Goal: Task Accomplishment & Management: Complete application form

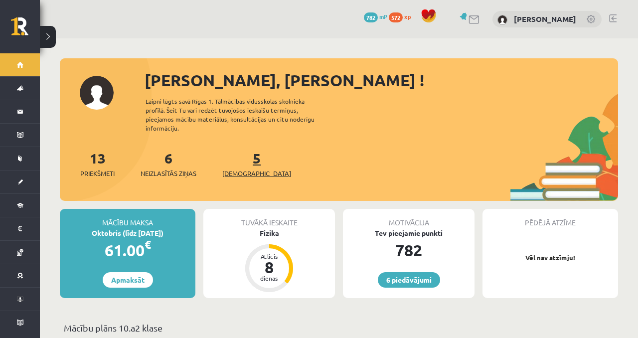
click at [251, 169] on span "[DEMOGRAPHIC_DATA]" at bounding box center [256, 174] width 69 height 10
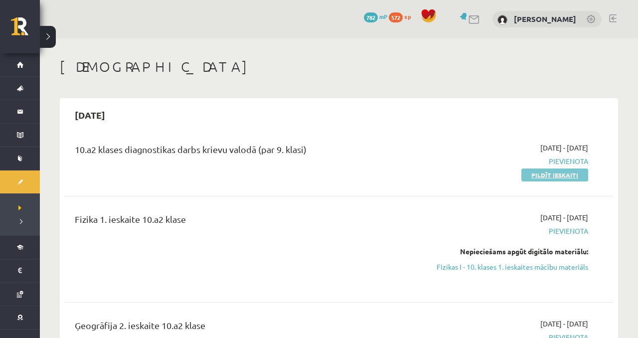
click at [558, 174] on link "Pildīt ieskaiti" at bounding box center [555, 175] width 67 height 13
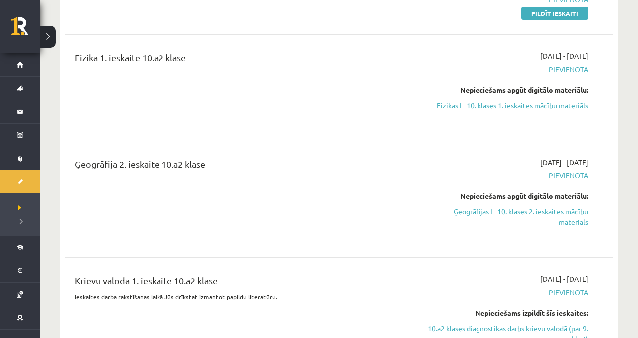
scroll to position [173, 0]
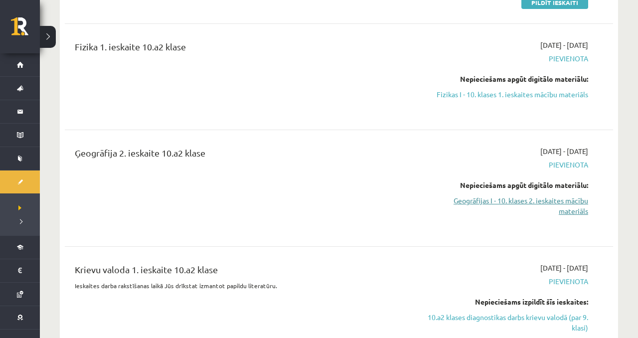
click at [515, 208] on link "Ģeogrāfijas I - 10. klases 2. ieskaites mācību materiāls" at bounding box center [507, 206] width 161 height 21
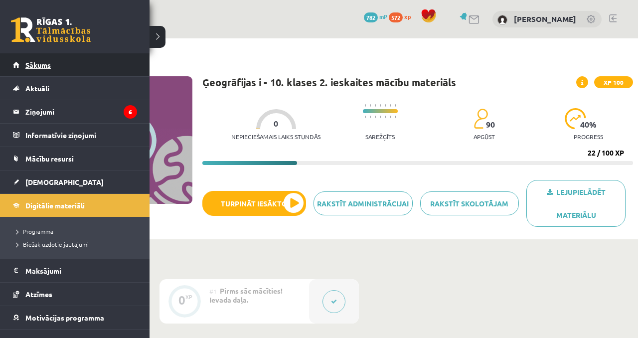
click at [26, 66] on span "Sākums" at bounding box center [37, 64] width 25 height 9
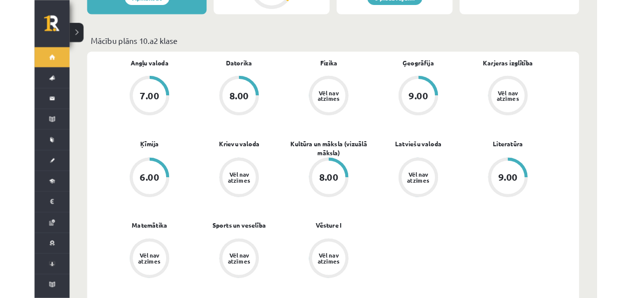
scroll to position [281, 0]
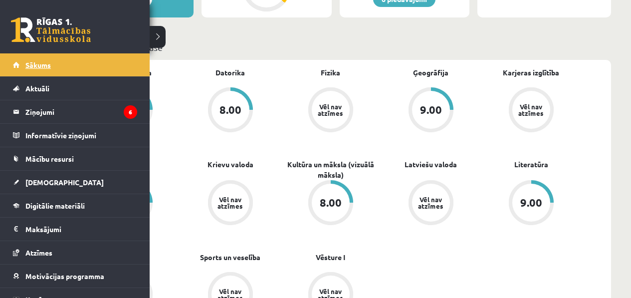
click at [19, 65] on link "Sākums" at bounding box center [75, 64] width 124 height 23
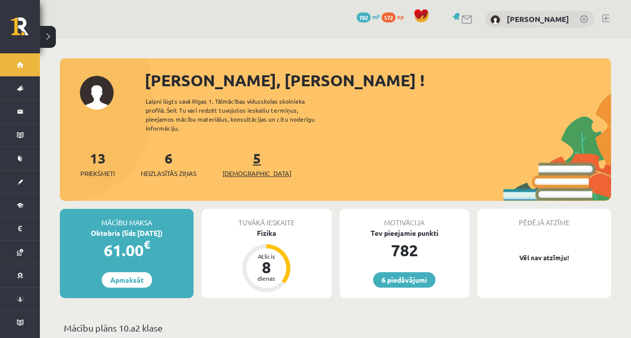
click at [240, 169] on span "[DEMOGRAPHIC_DATA]" at bounding box center [256, 174] width 69 height 10
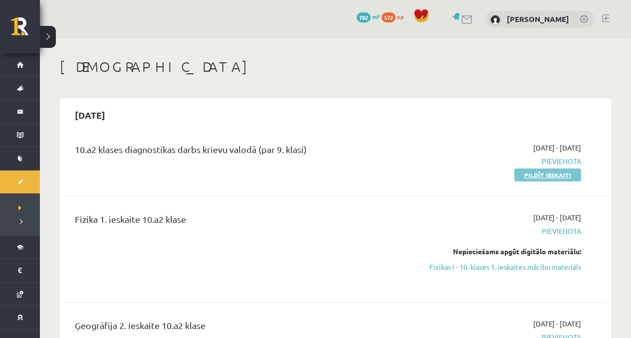
click at [524, 170] on link "Pildīt ieskaiti" at bounding box center [547, 175] width 67 height 13
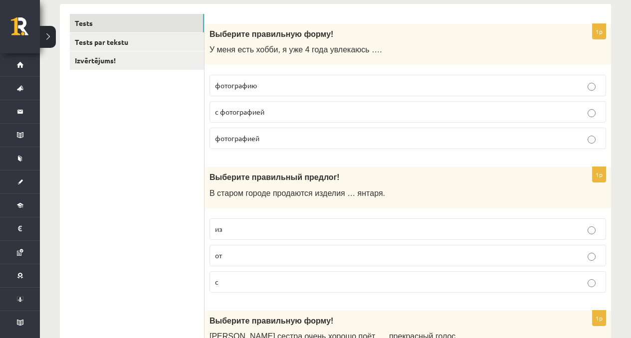
scroll to position [175, 0]
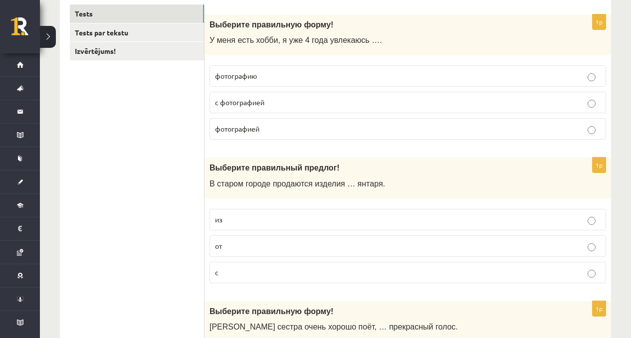
click at [319, 221] on p "из" at bounding box center [408, 219] width 386 height 10
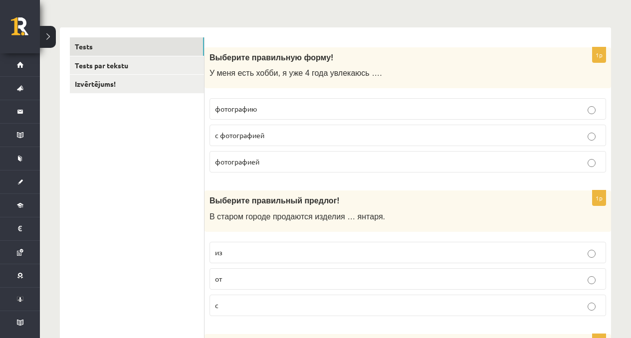
scroll to position [142, 0]
click at [161, 68] on link "Tests par tekstu" at bounding box center [137, 65] width 134 height 18
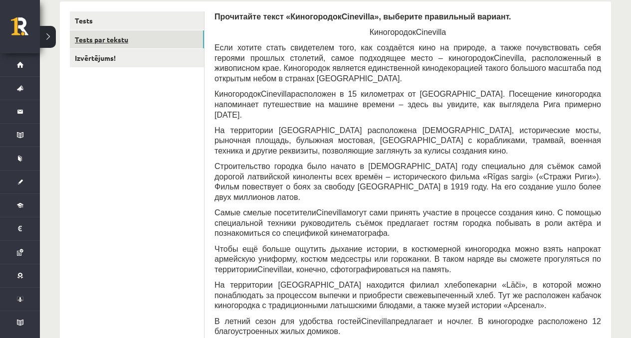
scroll to position [167, 0]
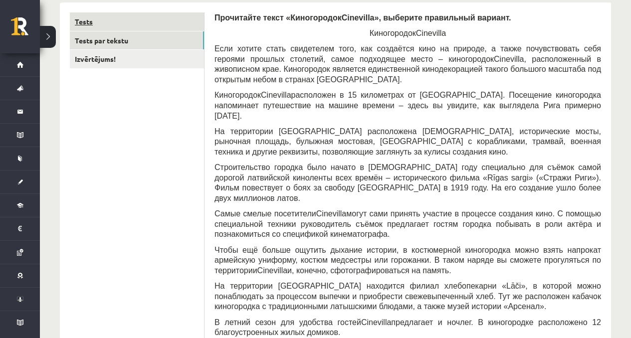
click at [158, 23] on link "Tests" at bounding box center [137, 21] width 134 height 18
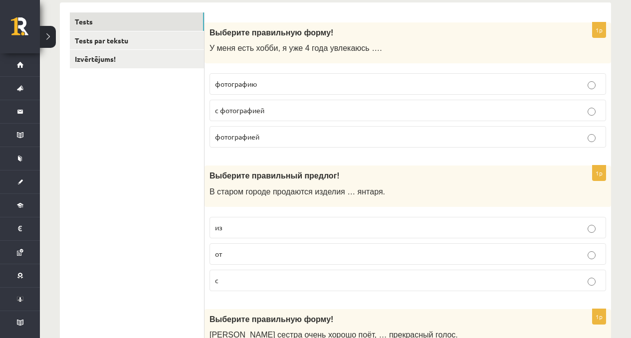
click at [310, 131] on label "фотографией" at bounding box center [408, 136] width 397 height 21
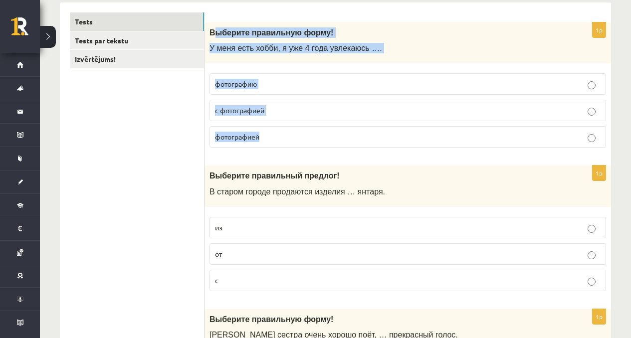
drag, startPoint x: 213, startPoint y: 32, endPoint x: 276, endPoint y: 139, distance: 123.4
click at [276, 139] on div "1p Выберите правильную форму! У меня есть хобби, я уже 4 года увлекаюсь …. фото…" at bounding box center [408, 89] width 407 height 134
copy div "ыберите правильную форму! У меня есть хобби, я уже 4 года увлекаюсь …. фотограф…"
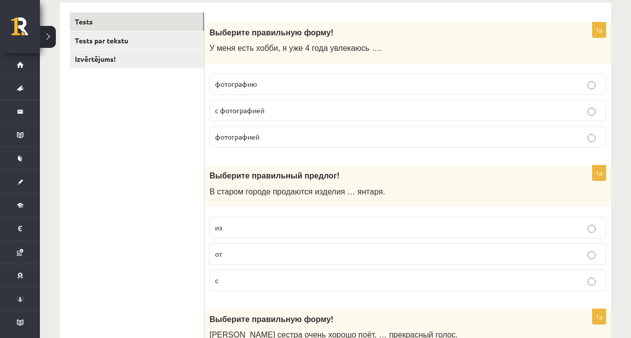
click at [292, 169] on div "Выберите правильный предлог! В старом городе продаются изделия … янтаря." at bounding box center [408, 186] width 407 height 41
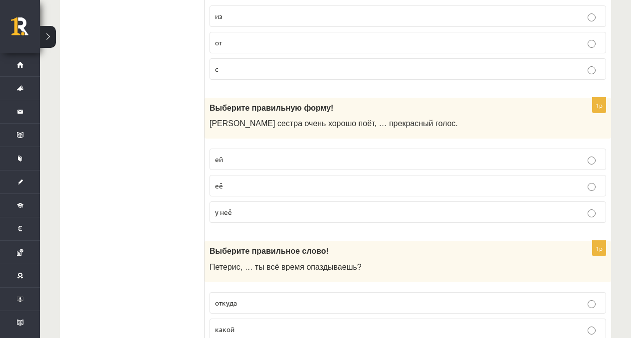
scroll to position [377, 0]
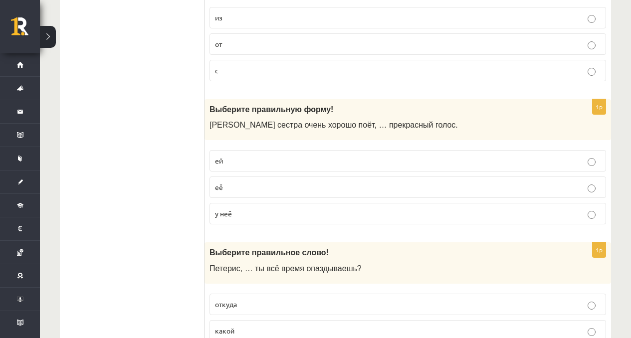
click at [259, 216] on p "у неё" at bounding box center [408, 214] width 386 height 10
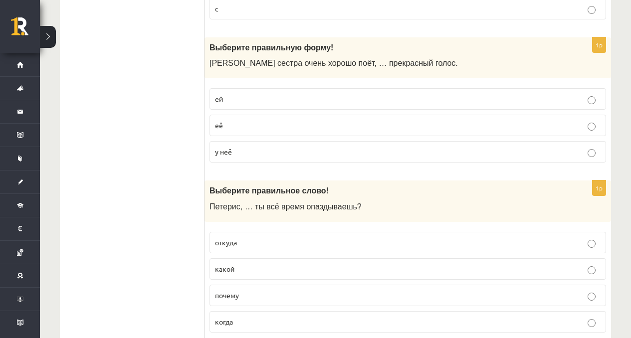
scroll to position [455, 0]
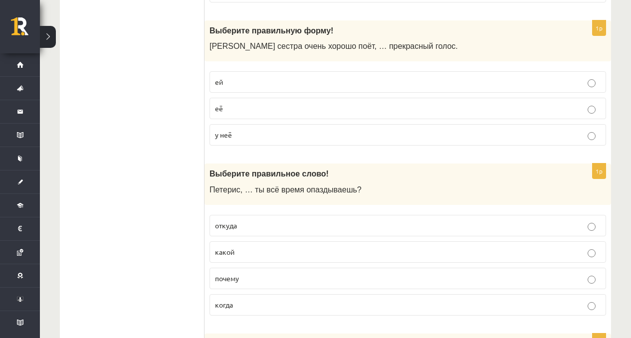
click at [286, 277] on p "почему" at bounding box center [408, 278] width 386 height 10
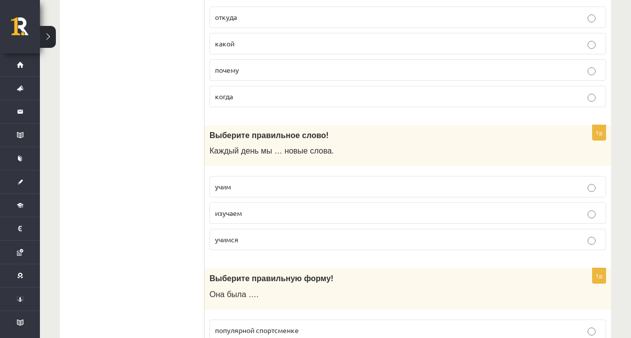
scroll to position [670, 0]
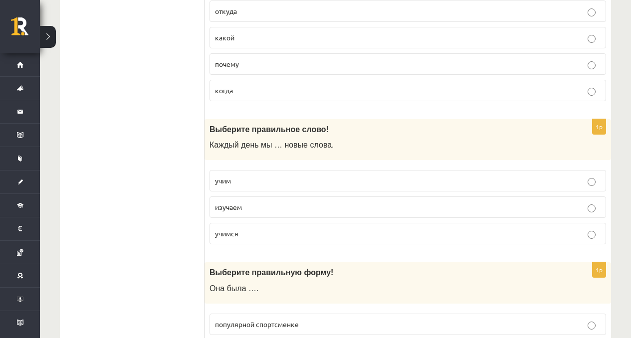
click at [359, 186] on p "учим" at bounding box center [408, 181] width 386 height 10
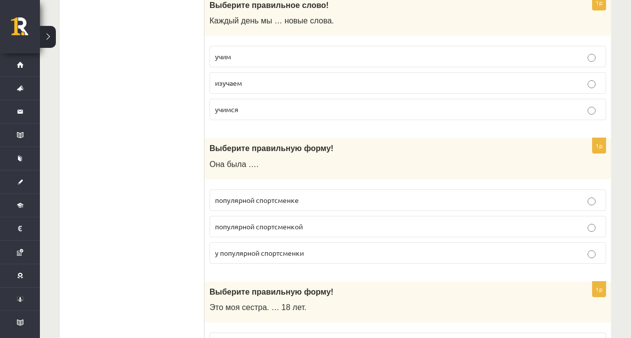
scroll to position [806, 0]
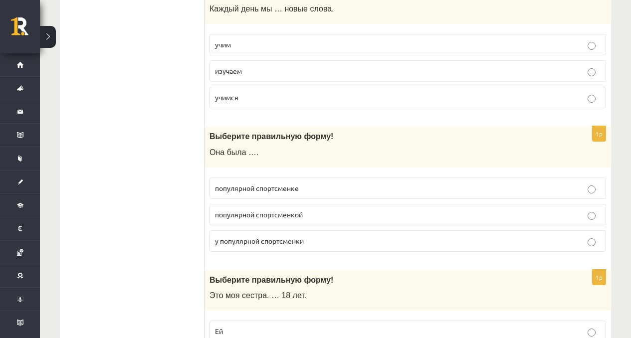
click at [342, 213] on p "популярной спортсменкой" at bounding box center [408, 215] width 386 height 10
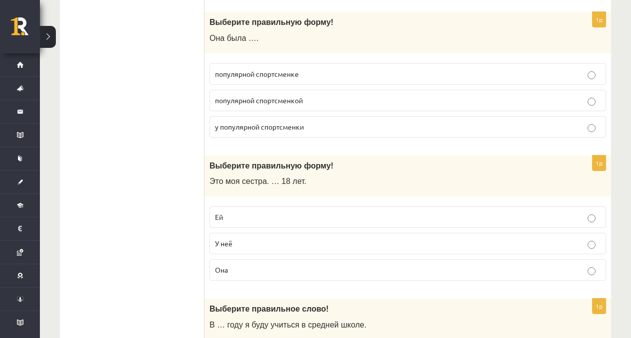
scroll to position [927, 0]
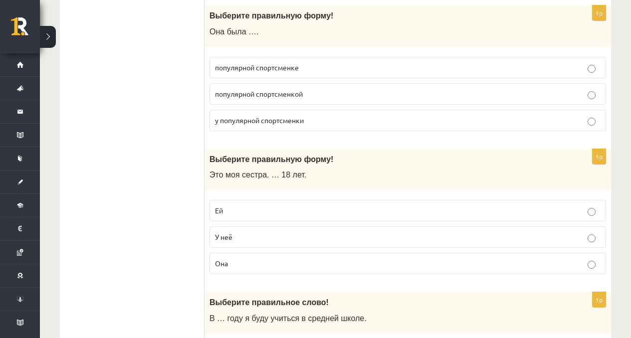
click at [303, 215] on p "Ей" at bounding box center [408, 211] width 386 height 10
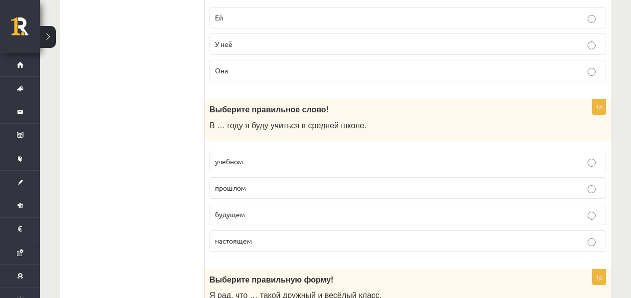
scroll to position [1121, 0]
click at [277, 186] on p "прошлом" at bounding box center [408, 187] width 386 height 10
click at [310, 159] on p "учебном" at bounding box center [408, 160] width 386 height 10
click at [257, 213] on p "будущем" at bounding box center [408, 213] width 386 height 10
click at [274, 249] on label "настоящем" at bounding box center [408, 239] width 397 height 21
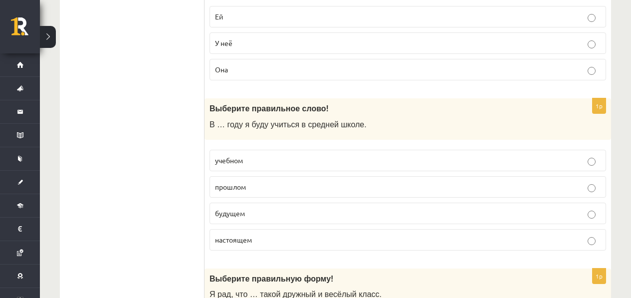
drag, startPoint x: 200, startPoint y: 106, endPoint x: 301, endPoint y: 199, distance: 137.3
click at [301, 200] on fieldset "учебном прошлом будущем настоящем" at bounding box center [408, 199] width 397 height 109
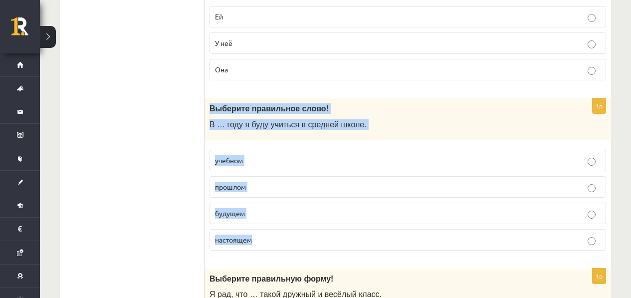
drag, startPoint x: 210, startPoint y: 110, endPoint x: 257, endPoint y: 236, distance: 135.4
click at [257, 236] on div "1p Выберите правильное слово! В … году я буду учиться в средней школе. учебном …" at bounding box center [408, 178] width 407 height 160
copy div "Выберите правильное слово! В … году я буду учиться в средней школе. учебном про…"
click at [230, 207] on label "будущем" at bounding box center [408, 213] width 397 height 21
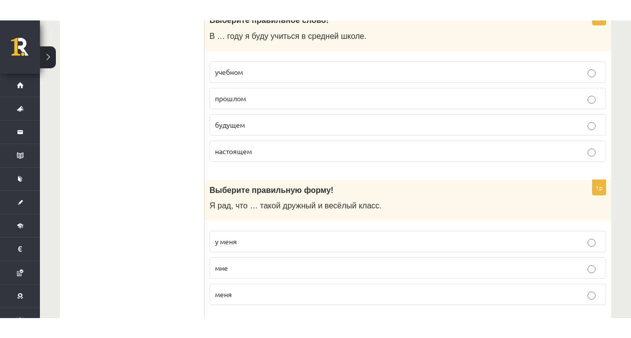
scroll to position [1309, 0]
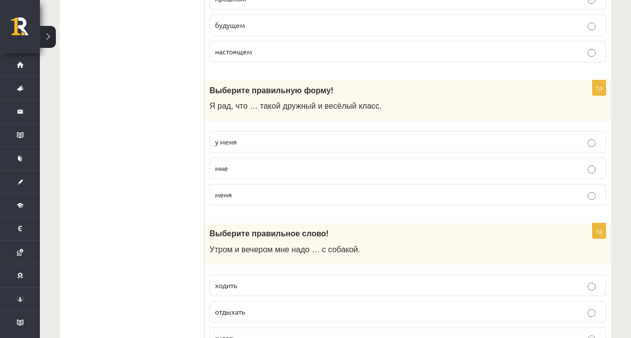
click at [323, 136] on label "у меня" at bounding box center [408, 141] width 397 height 21
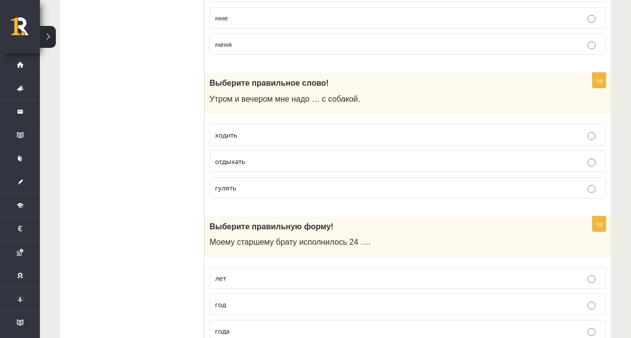
scroll to position [1459, 0]
click at [262, 128] on label "ходить" at bounding box center [408, 135] width 397 height 21
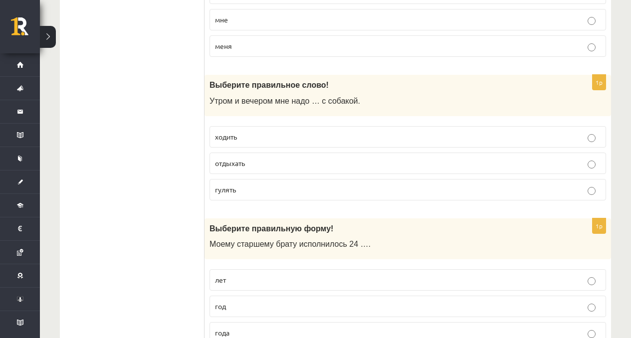
scroll to position [1457, 0]
click at [260, 165] on p "отдыхать" at bounding box center [408, 164] width 386 height 10
click at [271, 135] on p "ходить" at bounding box center [408, 137] width 386 height 10
click at [253, 182] on label "гулять" at bounding box center [408, 190] width 397 height 21
click at [233, 203] on fieldset "ходить отдыхать гулять" at bounding box center [408, 163] width 397 height 82
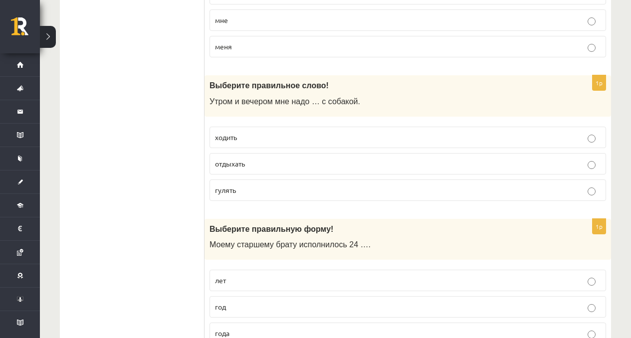
click at [249, 197] on label "гулять" at bounding box center [408, 190] width 397 height 21
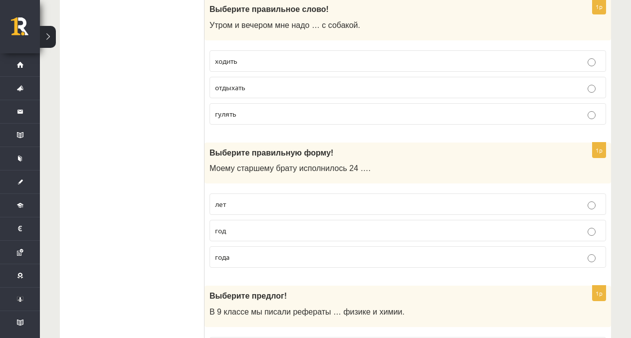
scroll to position [1537, 0]
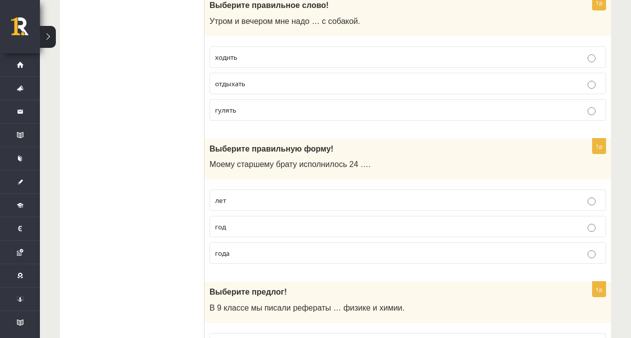
click at [227, 256] on span "года" at bounding box center [222, 252] width 14 height 9
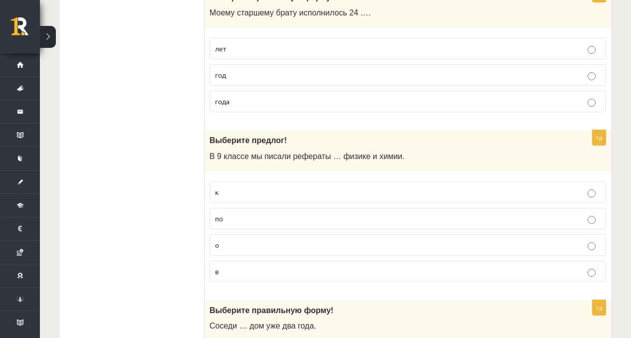
scroll to position [1706, 0]
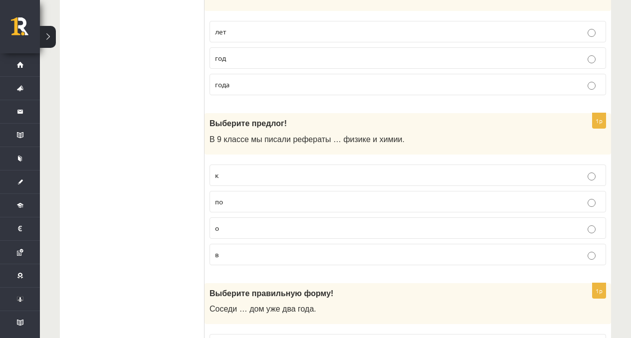
click at [222, 197] on p "по" at bounding box center [408, 202] width 386 height 10
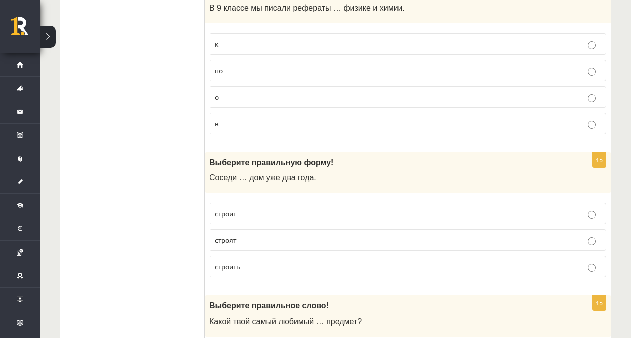
scroll to position [1837, 0]
click at [241, 235] on p "строят" at bounding box center [408, 240] width 386 height 10
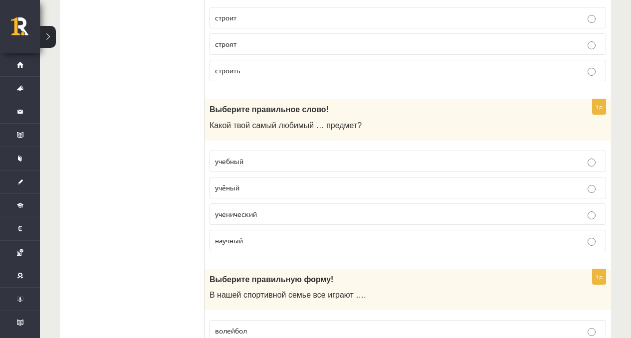
scroll to position [2039, 0]
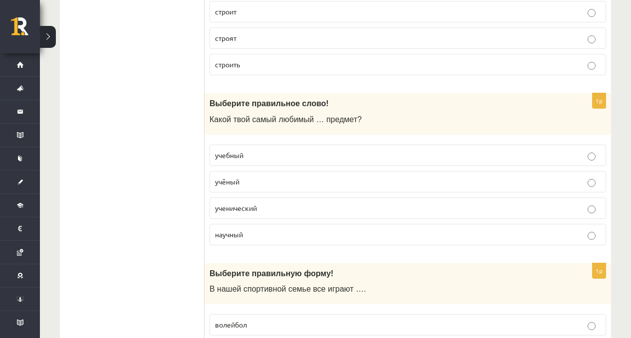
click at [383, 165] on label "учебный" at bounding box center [408, 155] width 397 height 21
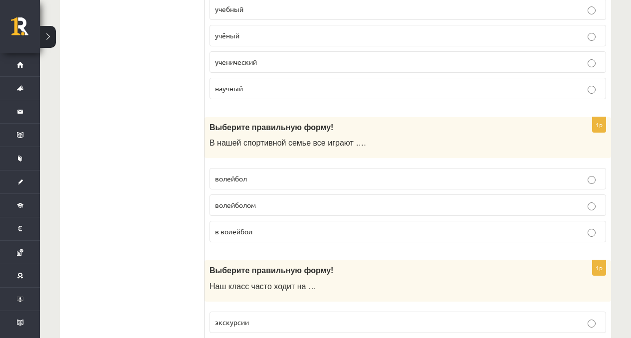
scroll to position [2236, 0]
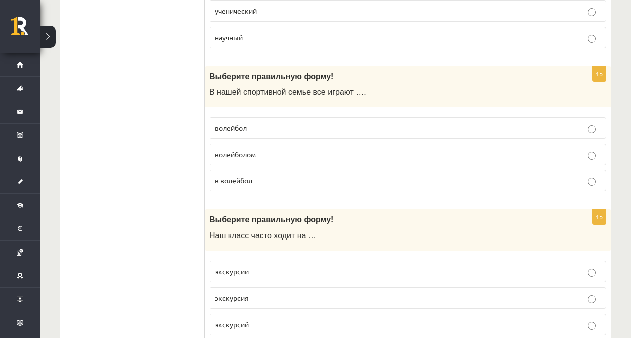
click at [352, 130] on p "волейбол" at bounding box center [408, 128] width 386 height 10
click at [323, 181] on p "в волейбол" at bounding box center [408, 181] width 386 height 10
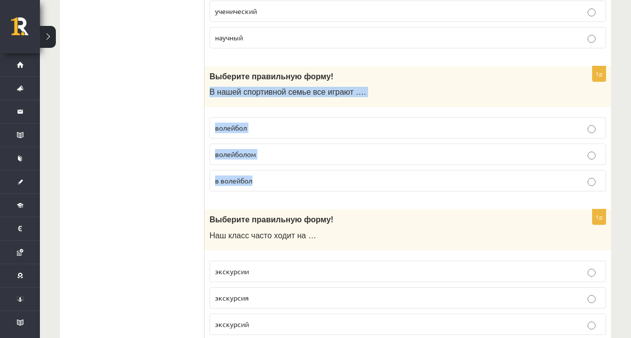
drag, startPoint x: 209, startPoint y: 84, endPoint x: 300, endPoint y: 179, distance: 131.9
click at [300, 179] on div "1p Выберите правильную форму! В нашей спортивной семье все играют …. волейбол в…" at bounding box center [408, 133] width 407 height 134
click at [313, 119] on label "волейбол" at bounding box center [408, 127] width 397 height 21
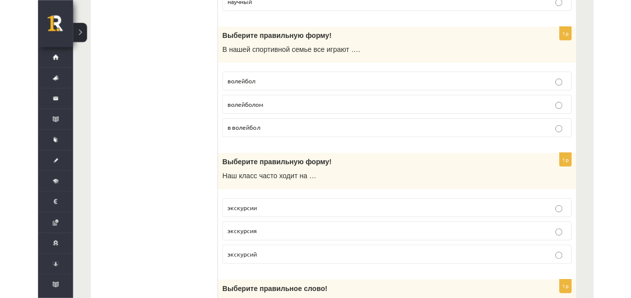
scroll to position [2322, 0]
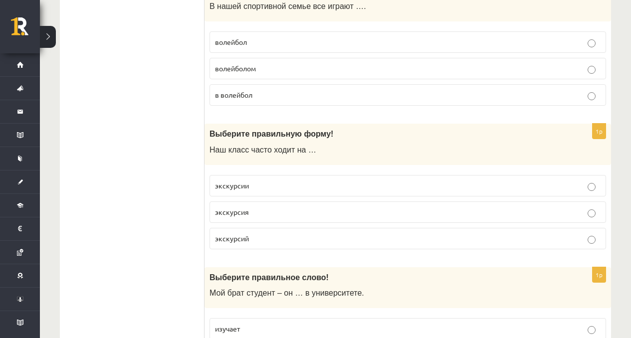
click at [373, 97] on p "в волейбол" at bounding box center [408, 95] width 386 height 10
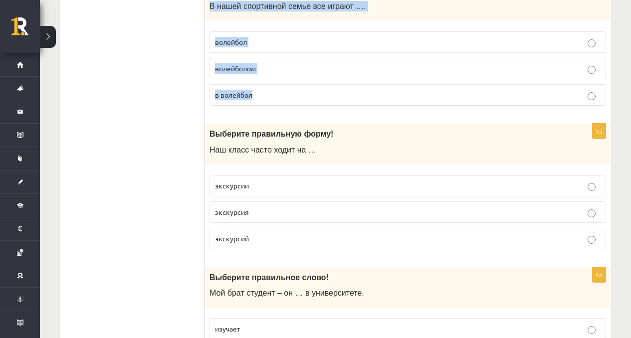
drag, startPoint x: 207, startPoint y: 1, endPoint x: 277, endPoint y: 92, distance: 115.1
click at [277, 92] on div "1p Выберите правильную форму! В нашей спортивной семье все играют …. волейбол в…" at bounding box center [408, 48] width 407 height 134
copy div "В нашей спортивной семье все играют …. волейбол волейболом в волейбол"
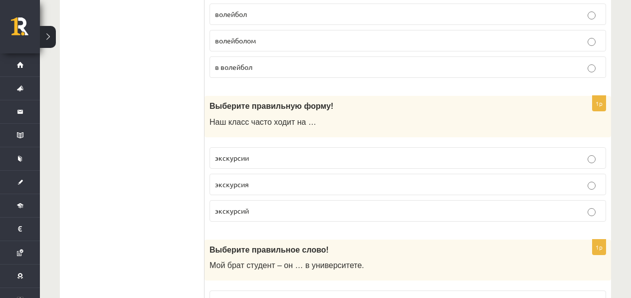
scroll to position [2392, 0]
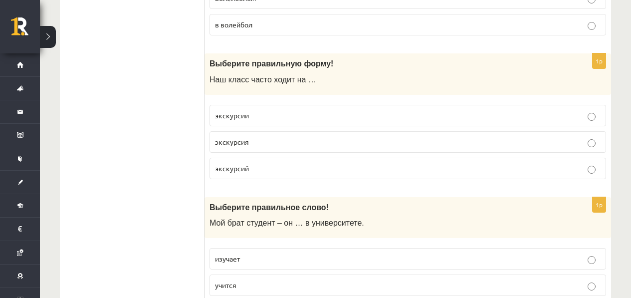
click at [264, 115] on p "экскурсии" at bounding box center [408, 115] width 386 height 10
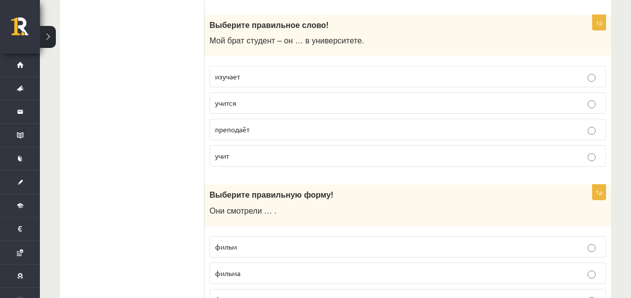
scroll to position [2582, 0]
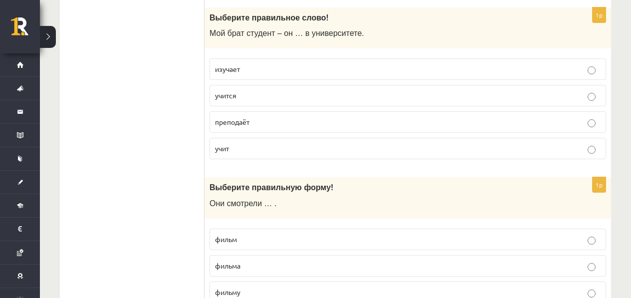
click at [261, 90] on p "учится" at bounding box center [408, 95] width 386 height 10
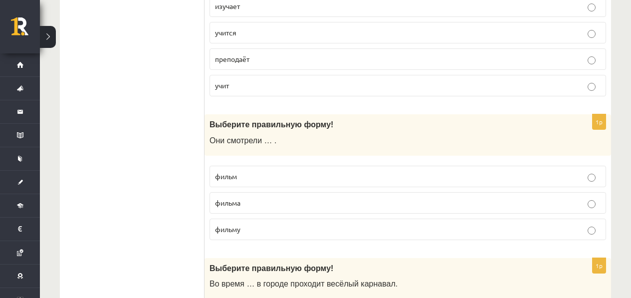
click at [271, 177] on p "фильм" at bounding box center [408, 176] width 386 height 10
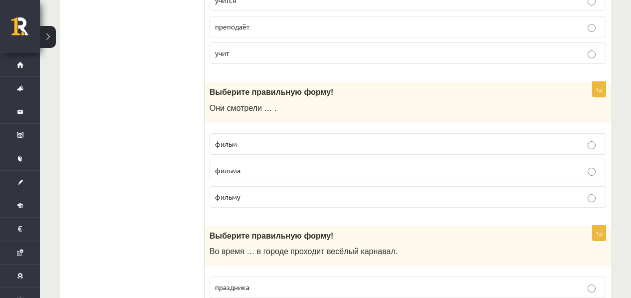
scroll to position [2813, 0]
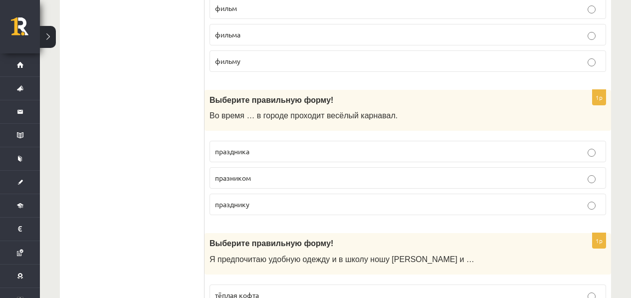
click at [265, 154] on p "праздника" at bounding box center [408, 151] width 386 height 10
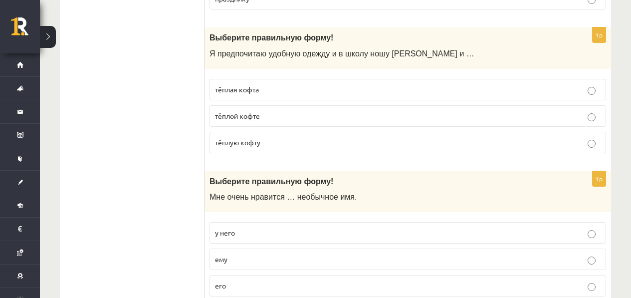
scroll to position [3024, 0]
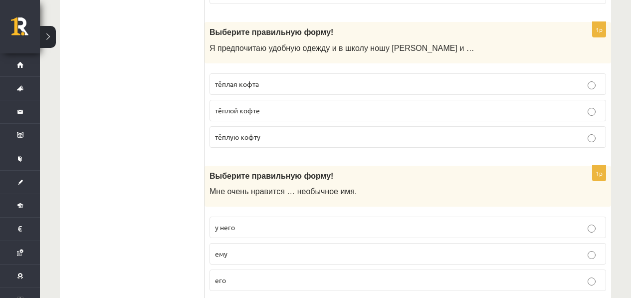
click at [274, 132] on p "тёплую кофту" at bounding box center [408, 137] width 386 height 10
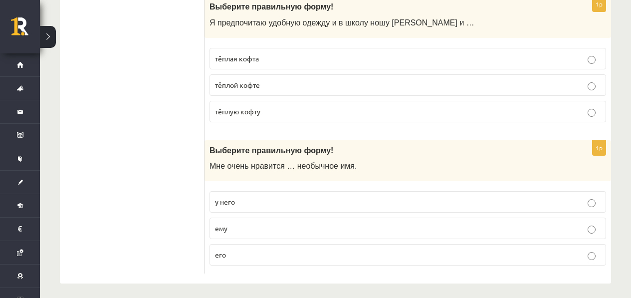
scroll to position [3054, 0]
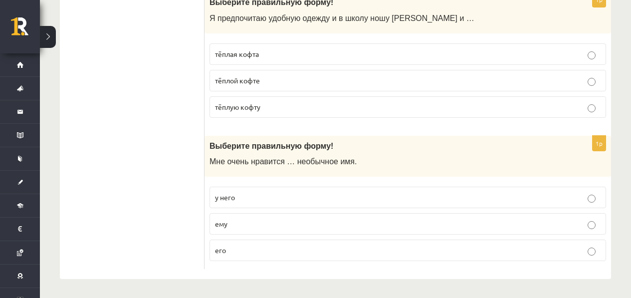
click at [272, 251] on p "его" at bounding box center [408, 250] width 386 height 10
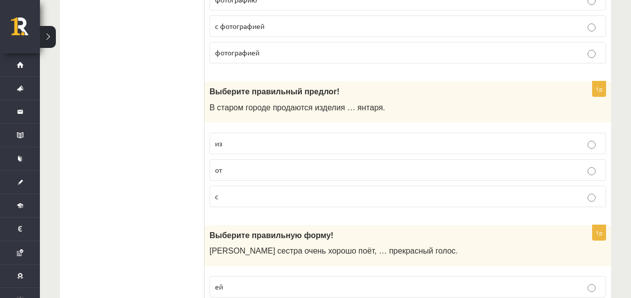
scroll to position [0, 0]
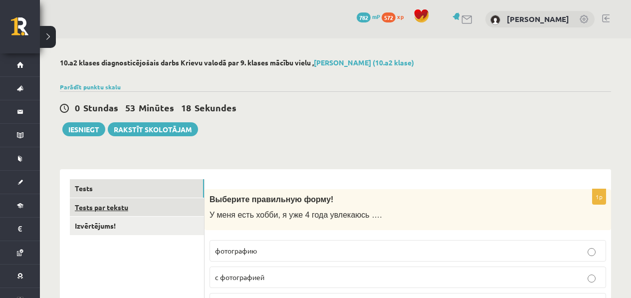
click at [147, 207] on link "Tests par tekstu" at bounding box center [137, 207] width 134 height 18
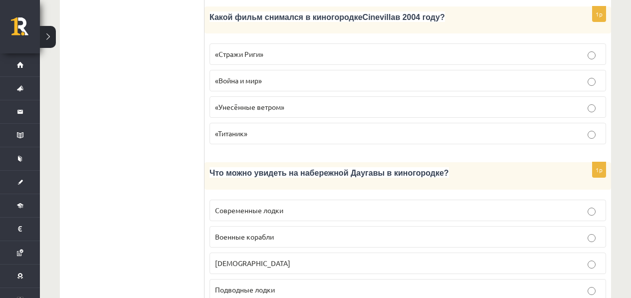
scroll to position [547, 0]
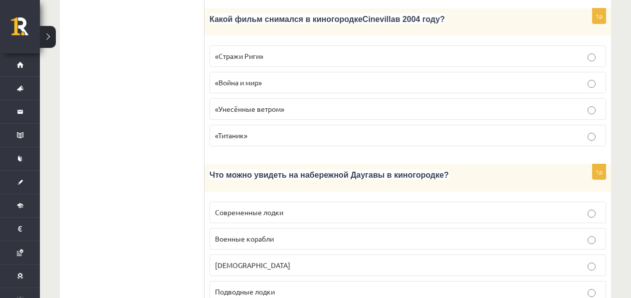
click at [276, 51] on p "«Стражи Риги»" at bounding box center [408, 56] width 386 height 10
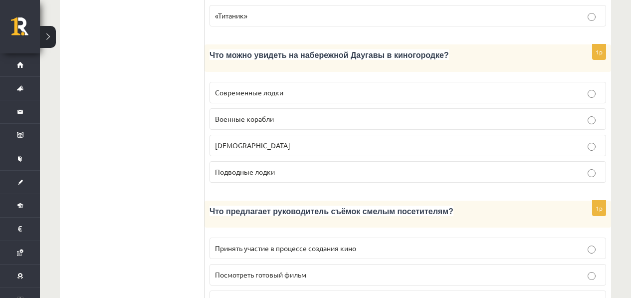
scroll to position [666, 0]
click at [291, 135] on label "Кораблики" at bounding box center [408, 145] width 397 height 21
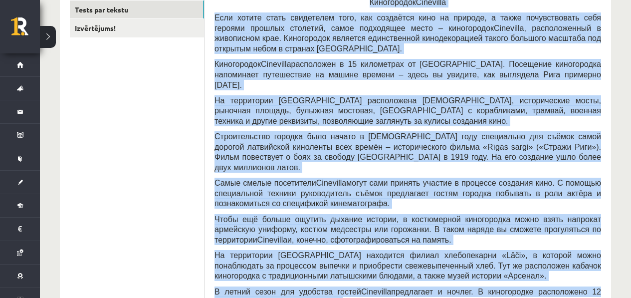
scroll to position [108, 0]
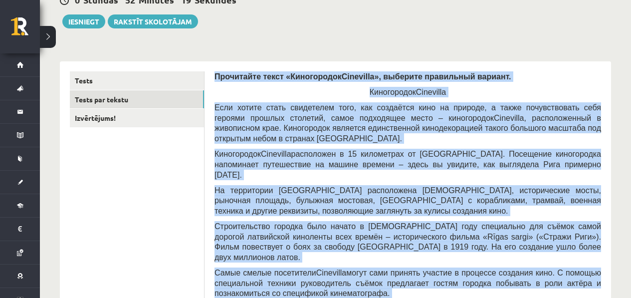
drag, startPoint x: 388, startPoint y: 250, endPoint x: 215, endPoint y: 76, distance: 245.1
copy form "Прочитайте текст «Киногородок Cinevilla », выберите правильный вариант. Киногор…"
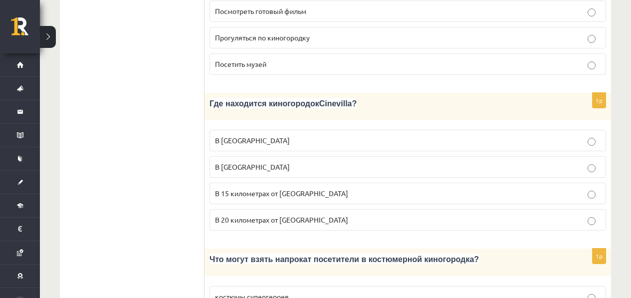
click at [161, 142] on ul "Tests Tests par tekstu Izvērtējums!" at bounding box center [137, 61] width 135 height 1625
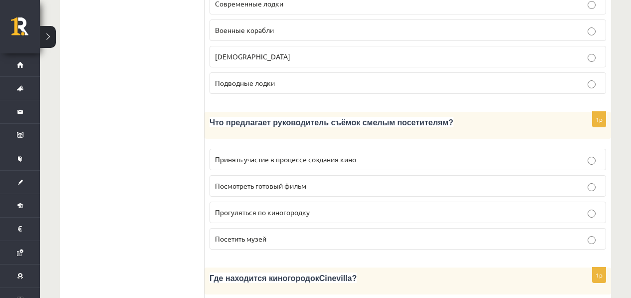
scroll to position [718, 0]
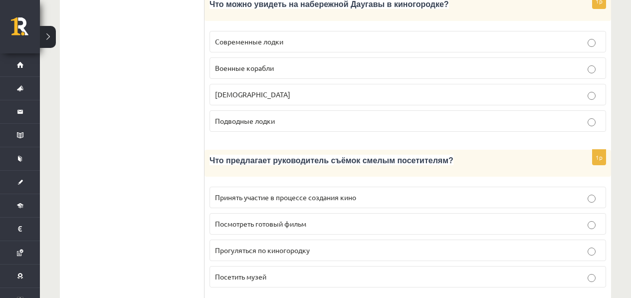
click at [278, 192] on p "Принять участие в процессе создания кино" at bounding box center [408, 197] width 386 height 10
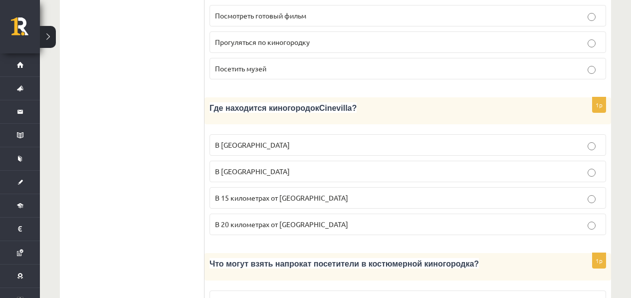
scroll to position [926, 0]
click at [272, 193] on span "В 15 километрах от Тукумса" at bounding box center [281, 197] width 133 height 9
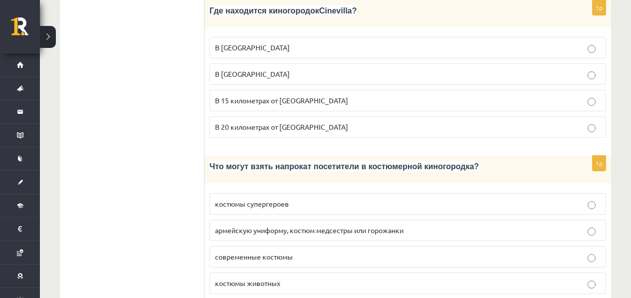
scroll to position [1029, 0]
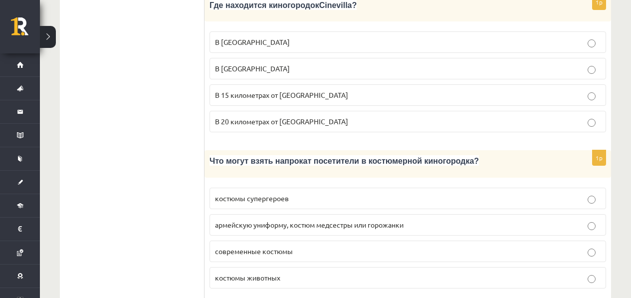
click at [303, 220] on span "армейскую униформу, костюм медсестры или горожанки" at bounding box center [309, 224] width 189 height 9
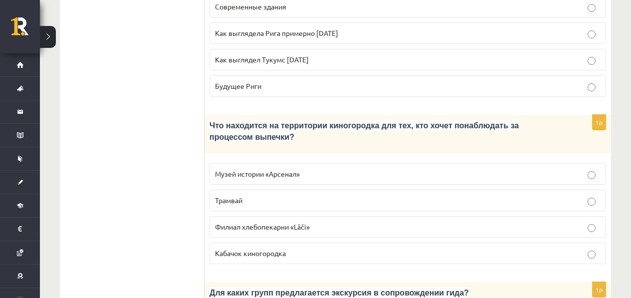
scroll to position [1379, 0]
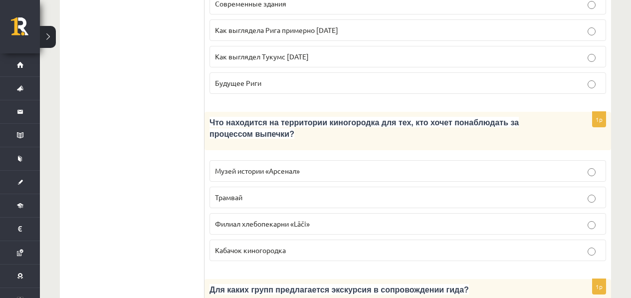
click at [295, 213] on label "Филиал хлебопекарни «Lāči»" at bounding box center [408, 223] width 397 height 21
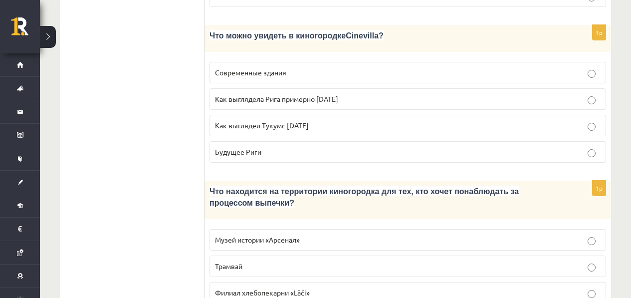
scroll to position [1287, 0]
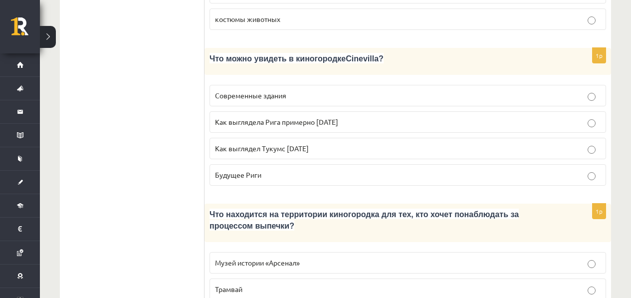
click at [307, 117] on span "Как выглядела Рига примерно 100 лет назад" at bounding box center [276, 121] width 123 height 9
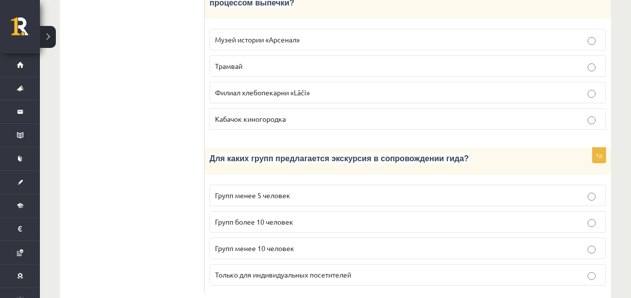
scroll to position [1514, 0]
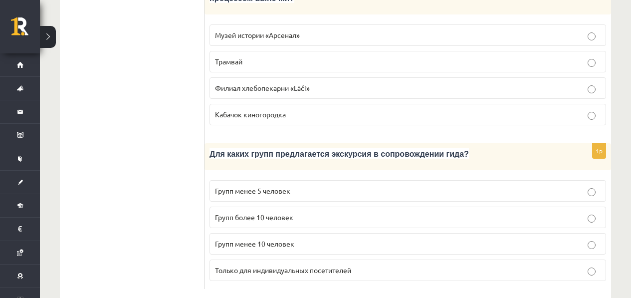
click at [284, 233] on label "Групп менее 10 человек" at bounding box center [408, 243] width 397 height 21
click at [297, 212] on p "Групп более 10 человек" at bounding box center [408, 217] width 386 height 10
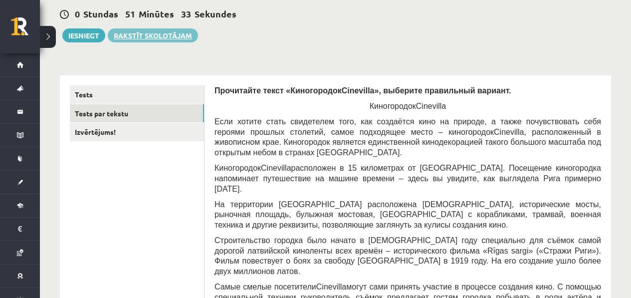
scroll to position [0, 0]
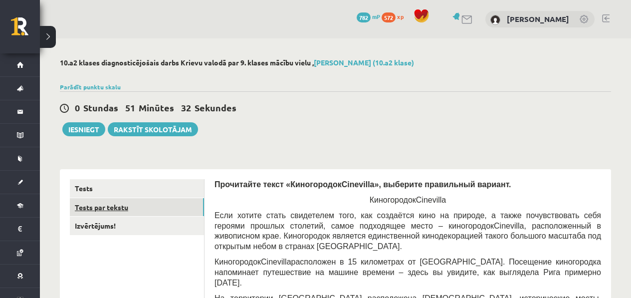
click at [116, 209] on link "Tests par tekstu" at bounding box center [137, 207] width 134 height 18
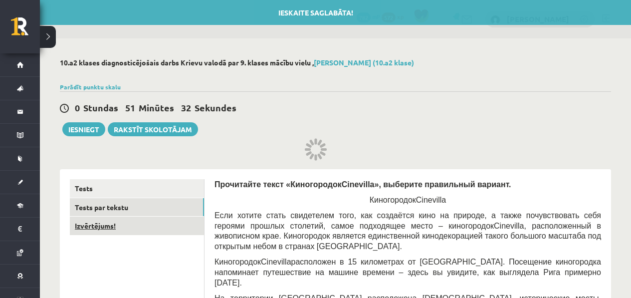
click at [109, 228] on link "Izvērtējums!" at bounding box center [137, 225] width 134 height 18
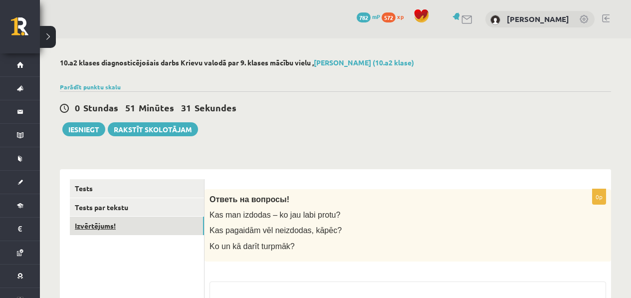
click at [109, 228] on link "Izvērtējums!" at bounding box center [137, 225] width 134 height 18
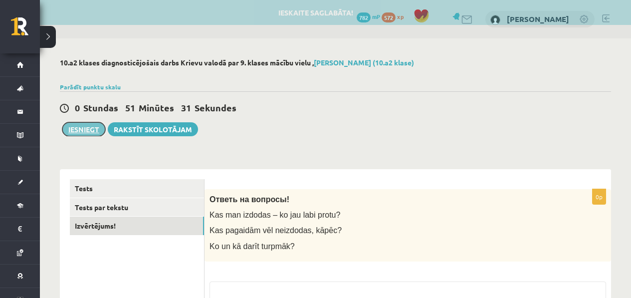
click at [90, 123] on button "Iesniegt" at bounding box center [83, 129] width 43 height 14
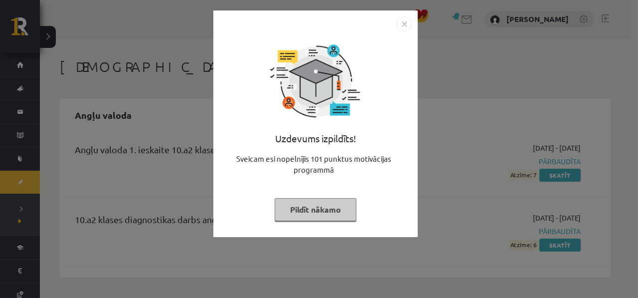
click at [469, 135] on div "Uzdevums izpildīts! Sveicam esi nopelnījis 101 punktus motivācijas programmā Pi…" at bounding box center [319, 149] width 638 height 298
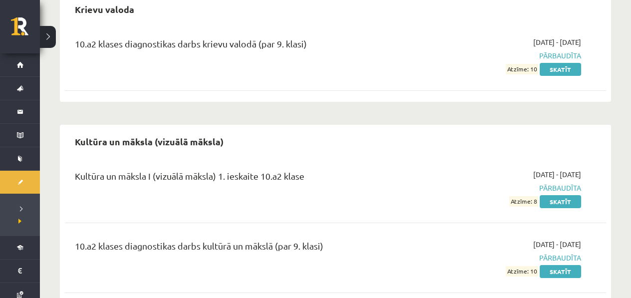
scroll to position [1222, 0]
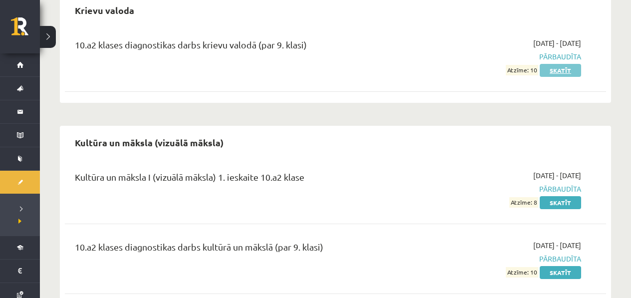
click at [565, 65] on link "Skatīt" at bounding box center [560, 70] width 41 height 13
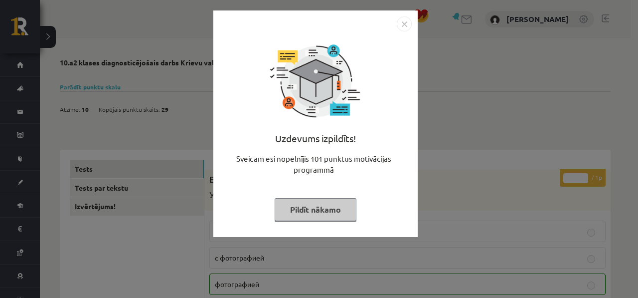
click at [486, 97] on div "Uzdevums izpildīts! Sveicam esi nopelnījis 101 punktus motivācijas programmā Pi…" at bounding box center [319, 149] width 638 height 298
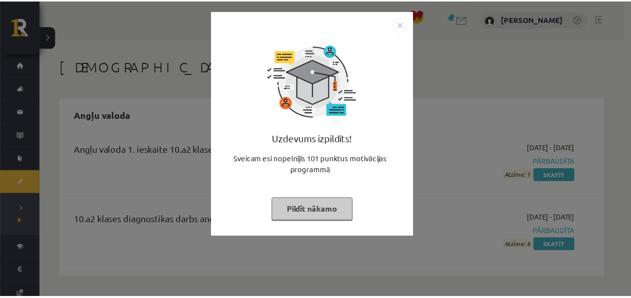
scroll to position [1215, 0]
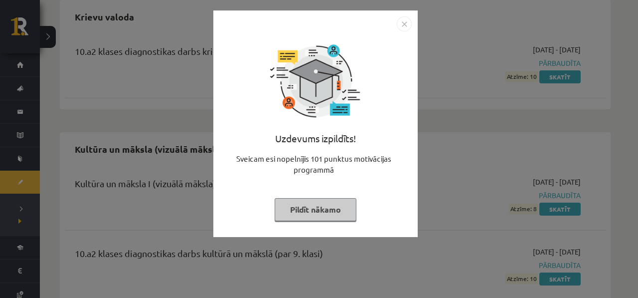
click at [436, 73] on div "Uzdevums izpildīts! Sveicam esi nopelnījis 101 punktus motivācijas programmā Pi…" at bounding box center [319, 149] width 638 height 298
